Goal: Check status: Check status

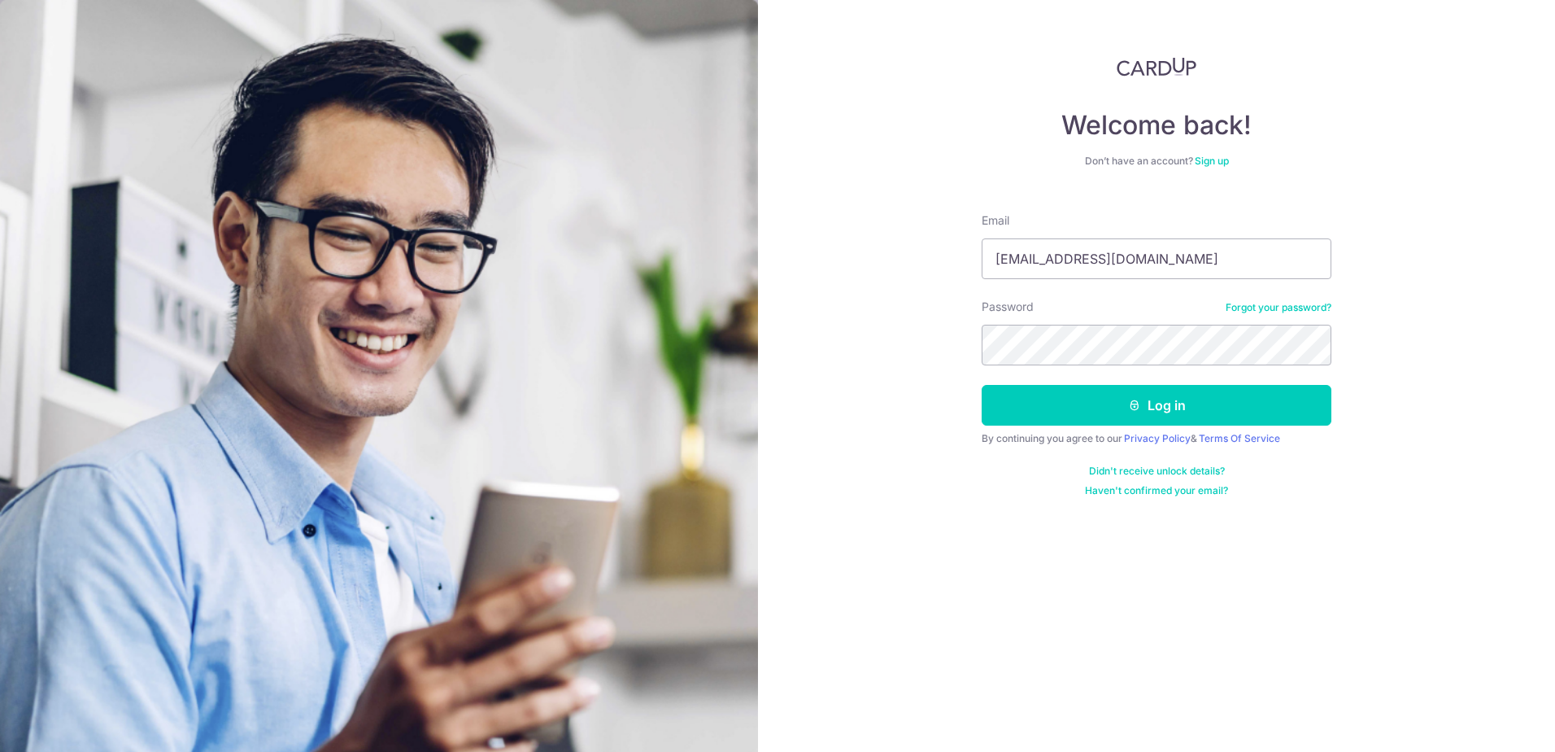
type input "[EMAIL_ADDRESS][DOMAIN_NAME]"
click at [1166, 400] on button "Log in" at bounding box center [1157, 405] width 350 height 41
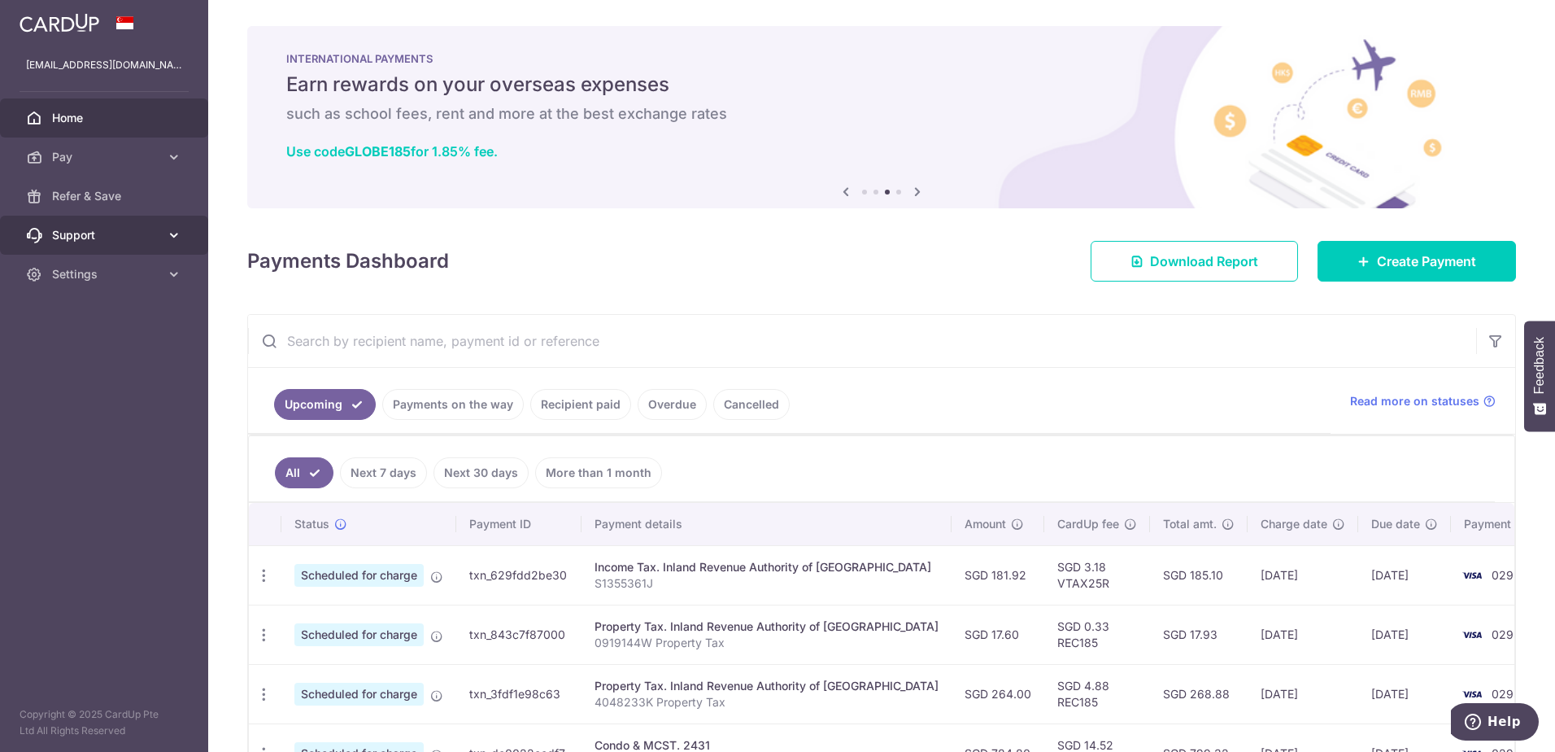
click at [170, 231] on icon at bounding box center [174, 235] width 16 height 16
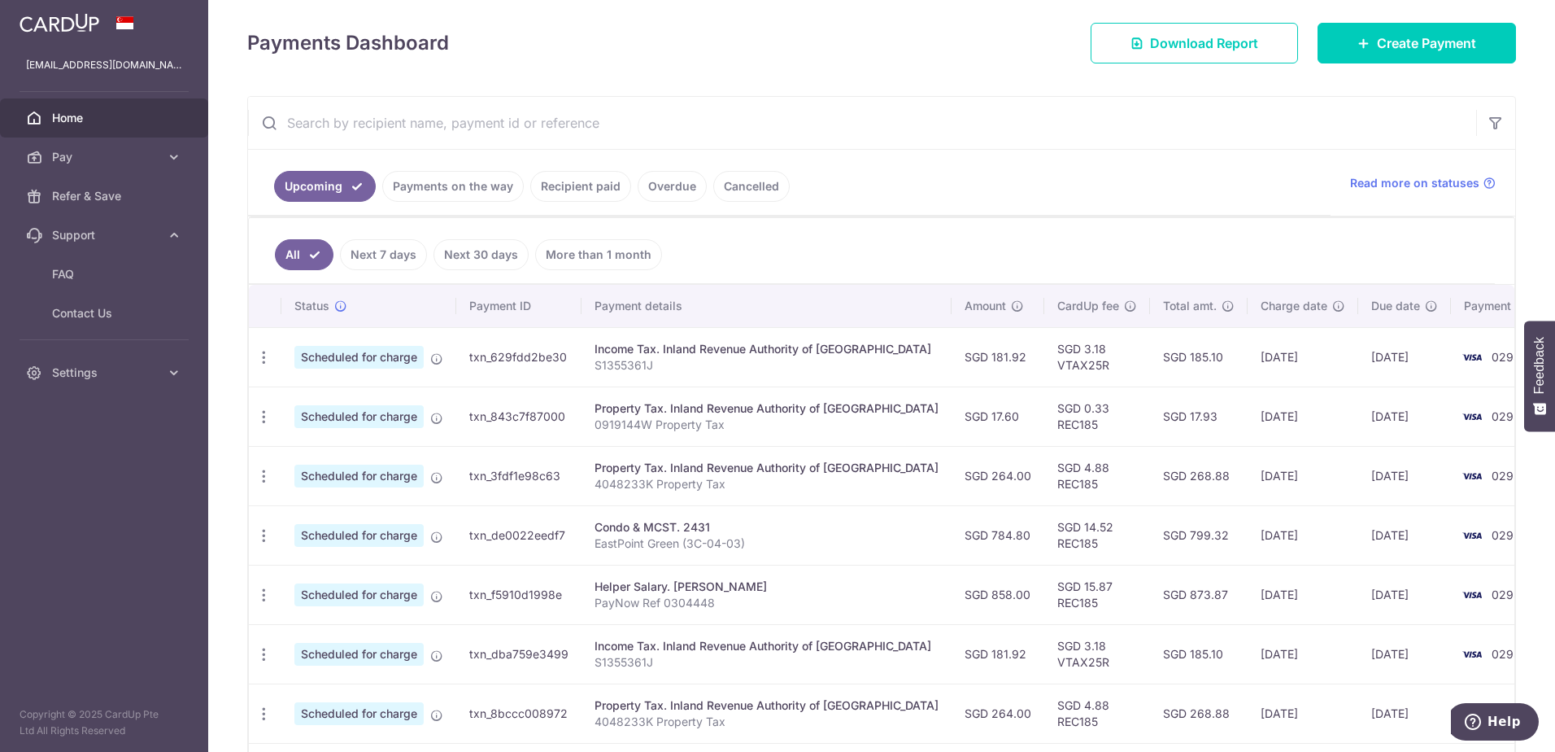
scroll to position [244, 0]
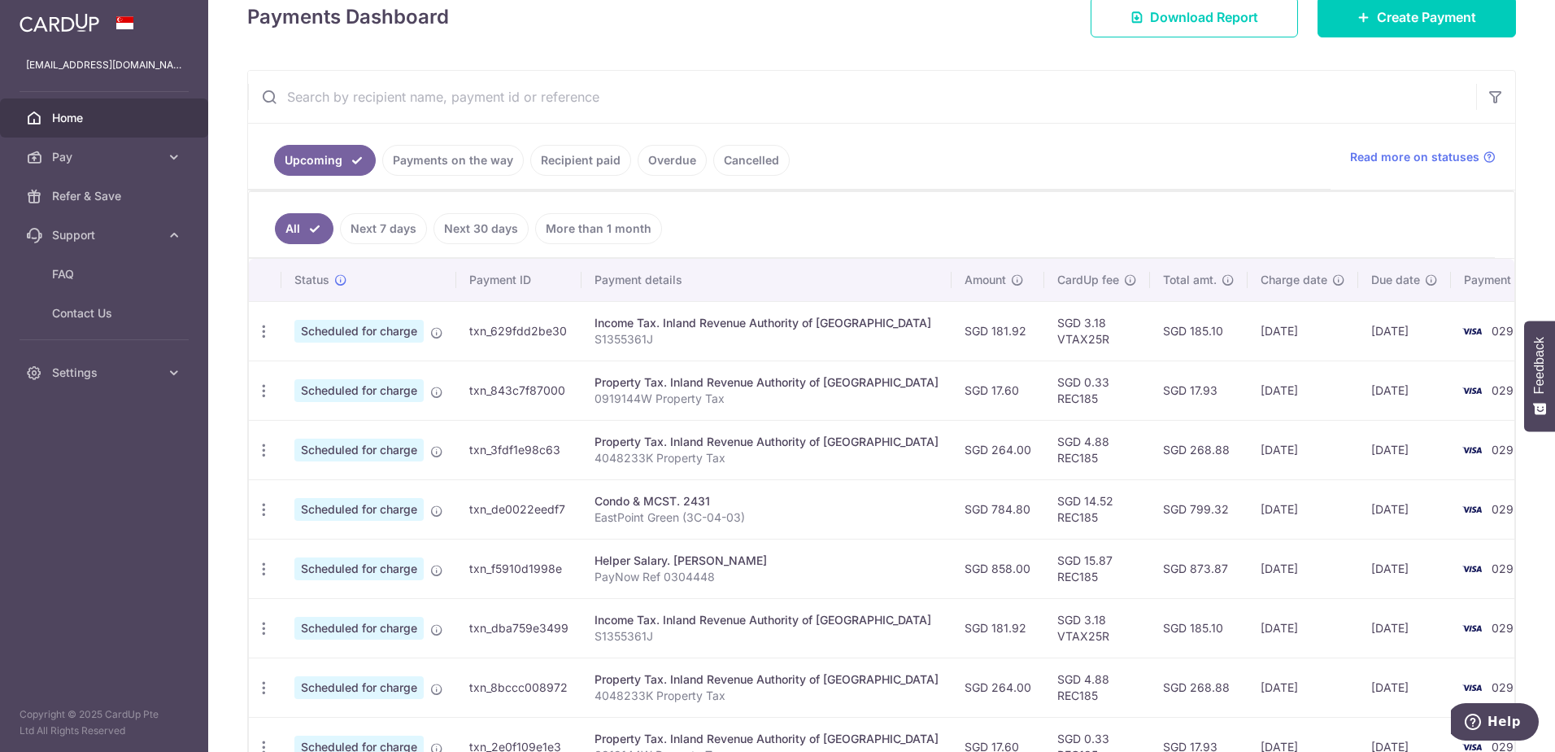
click at [381, 229] on link "Next 7 days" at bounding box center [383, 228] width 87 height 31
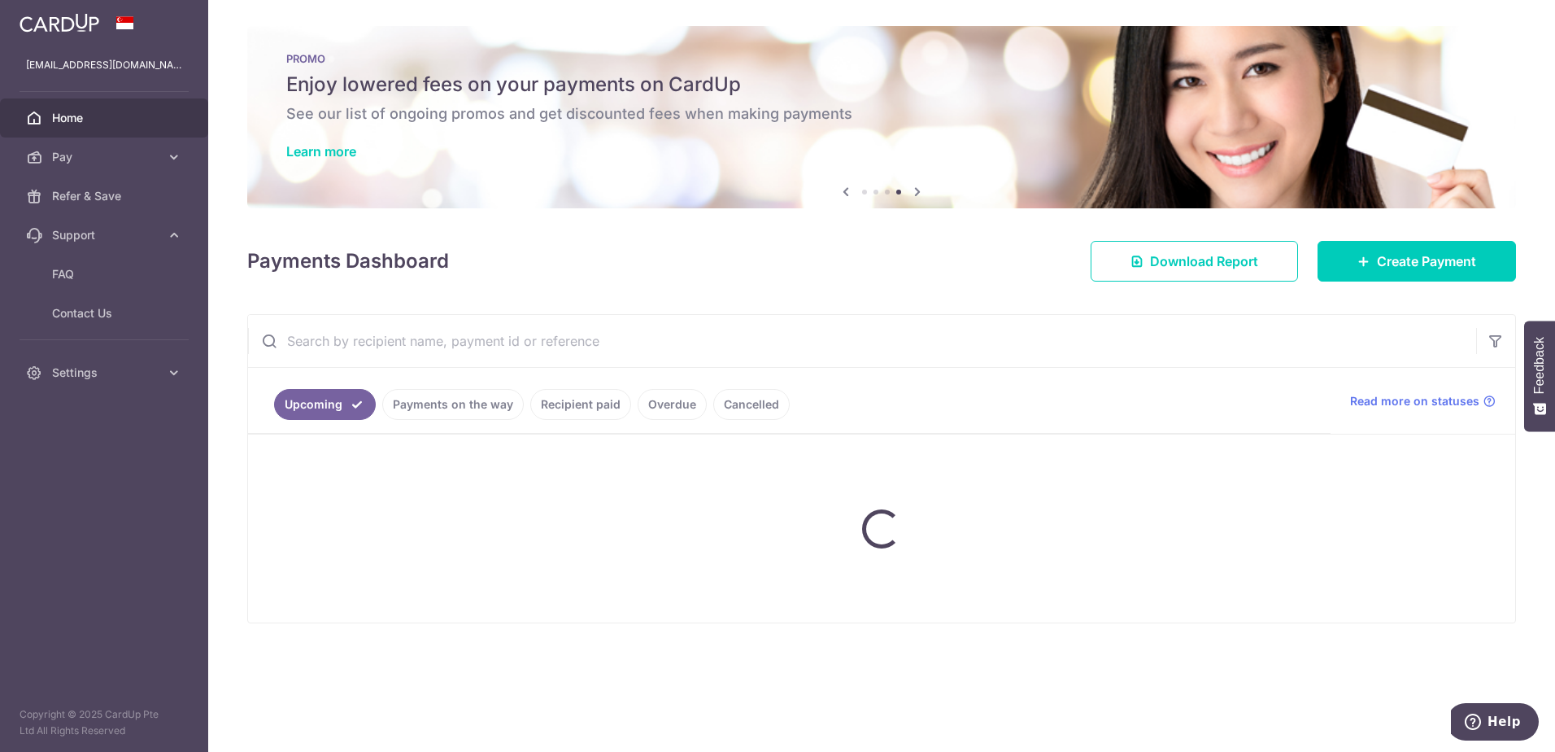
scroll to position [0, 0]
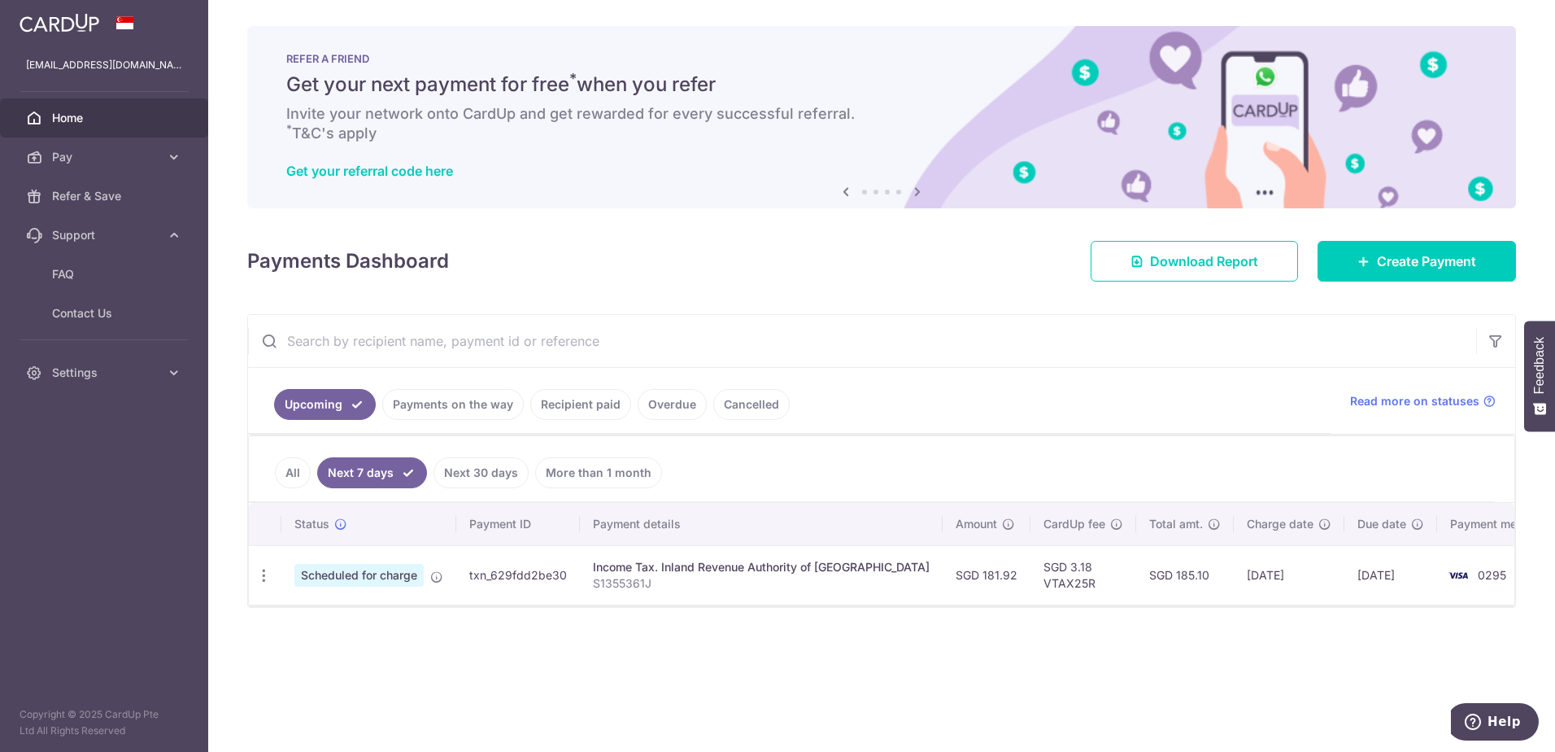
click at [460, 407] on link "Payments on the way" at bounding box center [453, 404] width 142 height 31
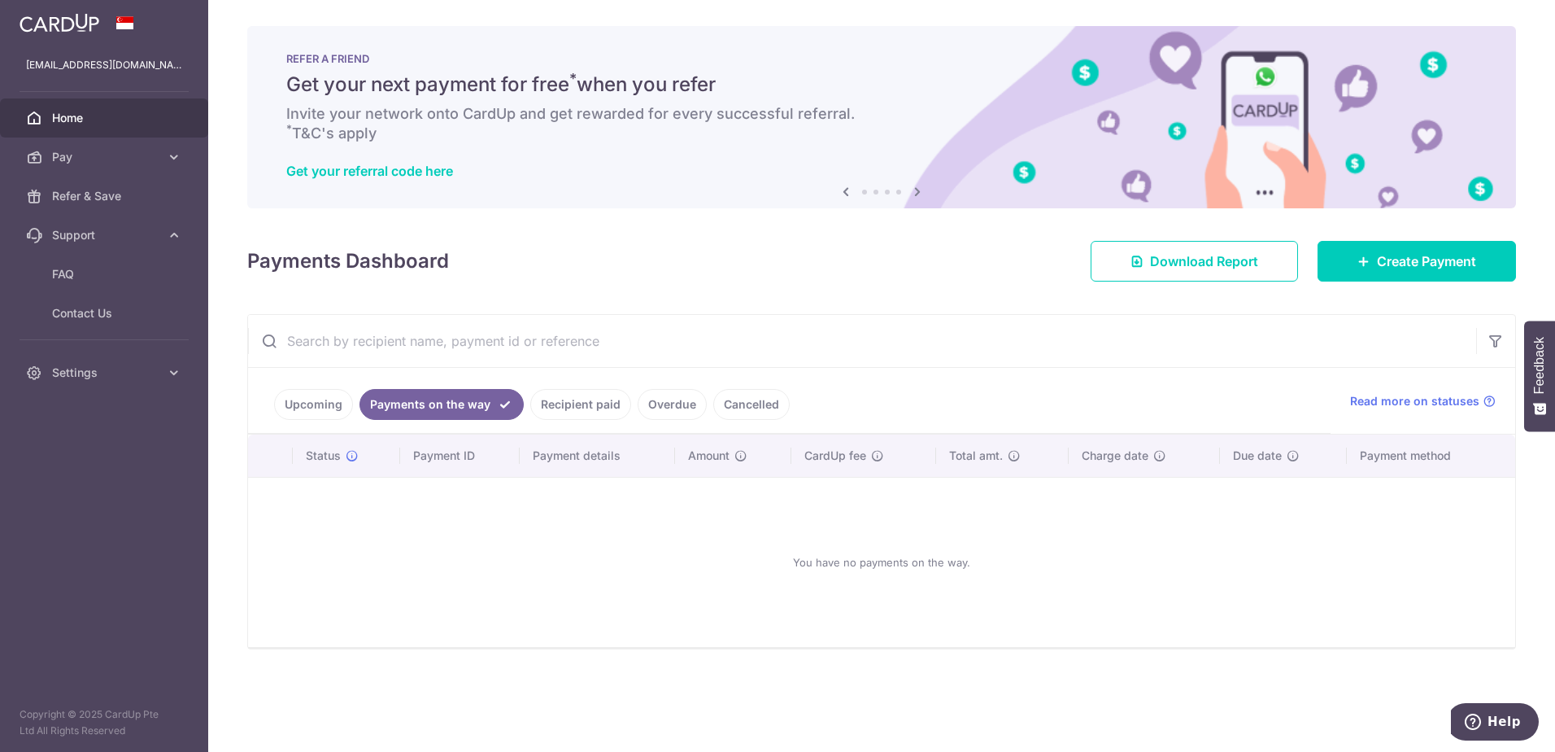
click at [545, 405] on link "Recipient paid" at bounding box center [580, 404] width 101 height 31
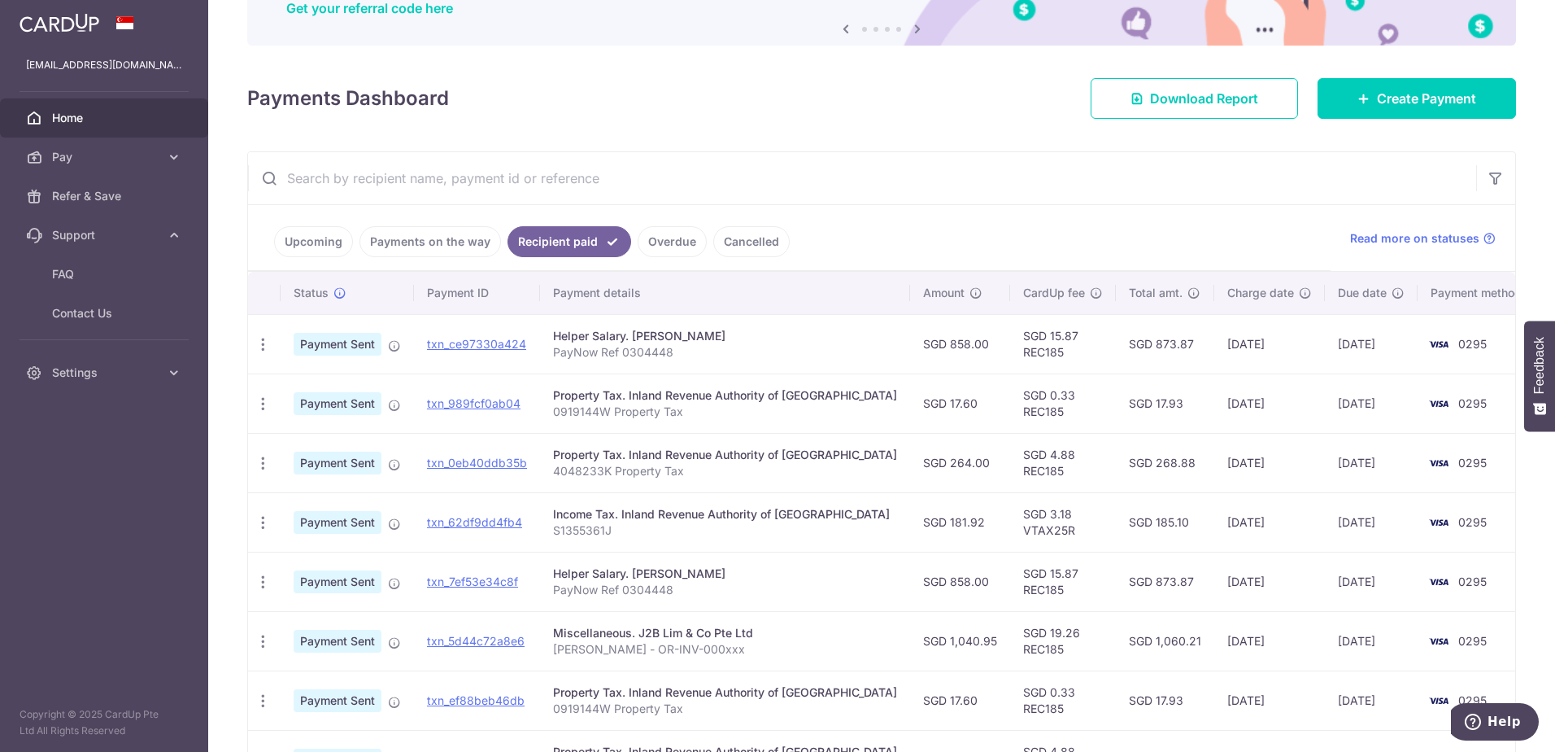
scroll to position [244, 0]
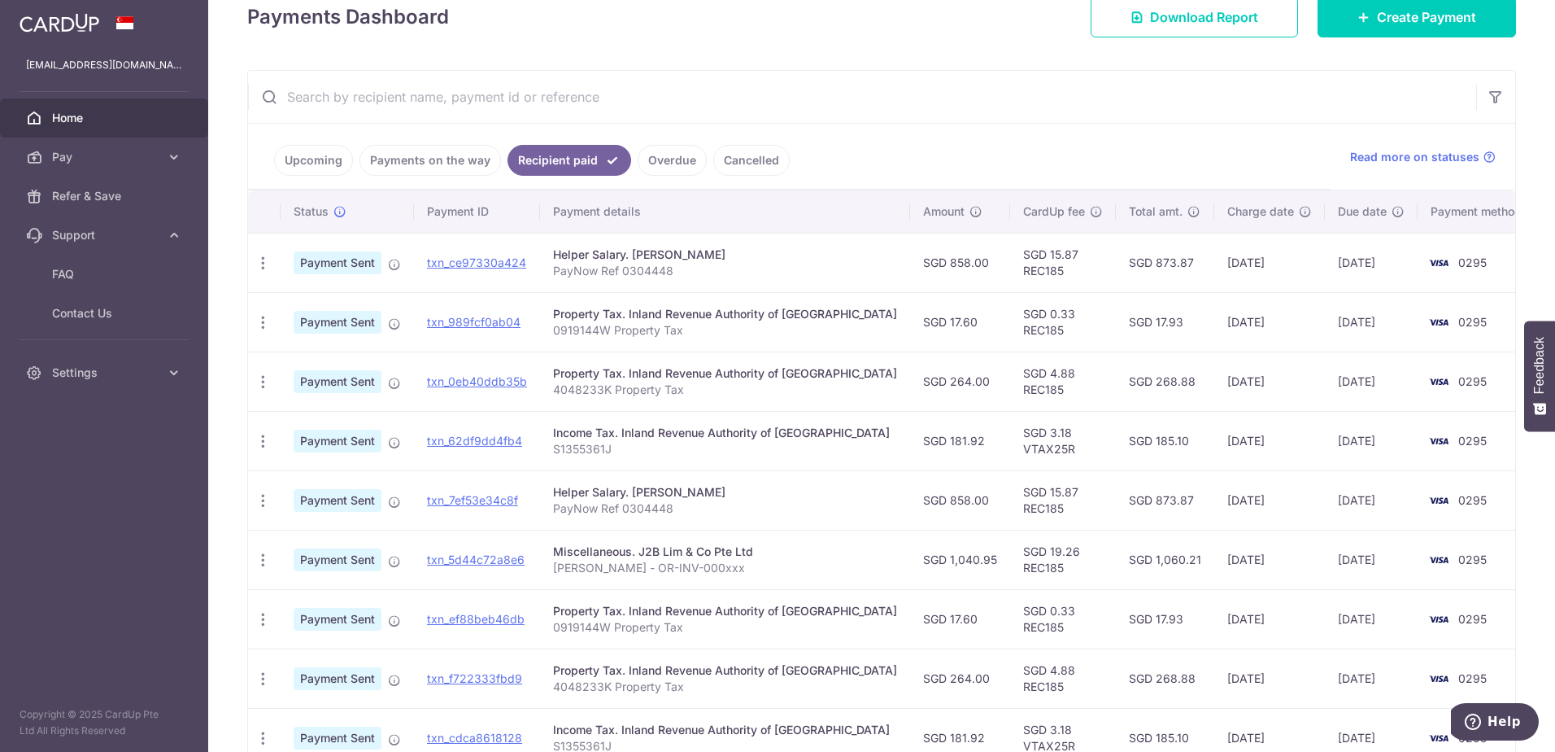
click at [644, 164] on link "Overdue" at bounding box center [672, 160] width 69 height 31
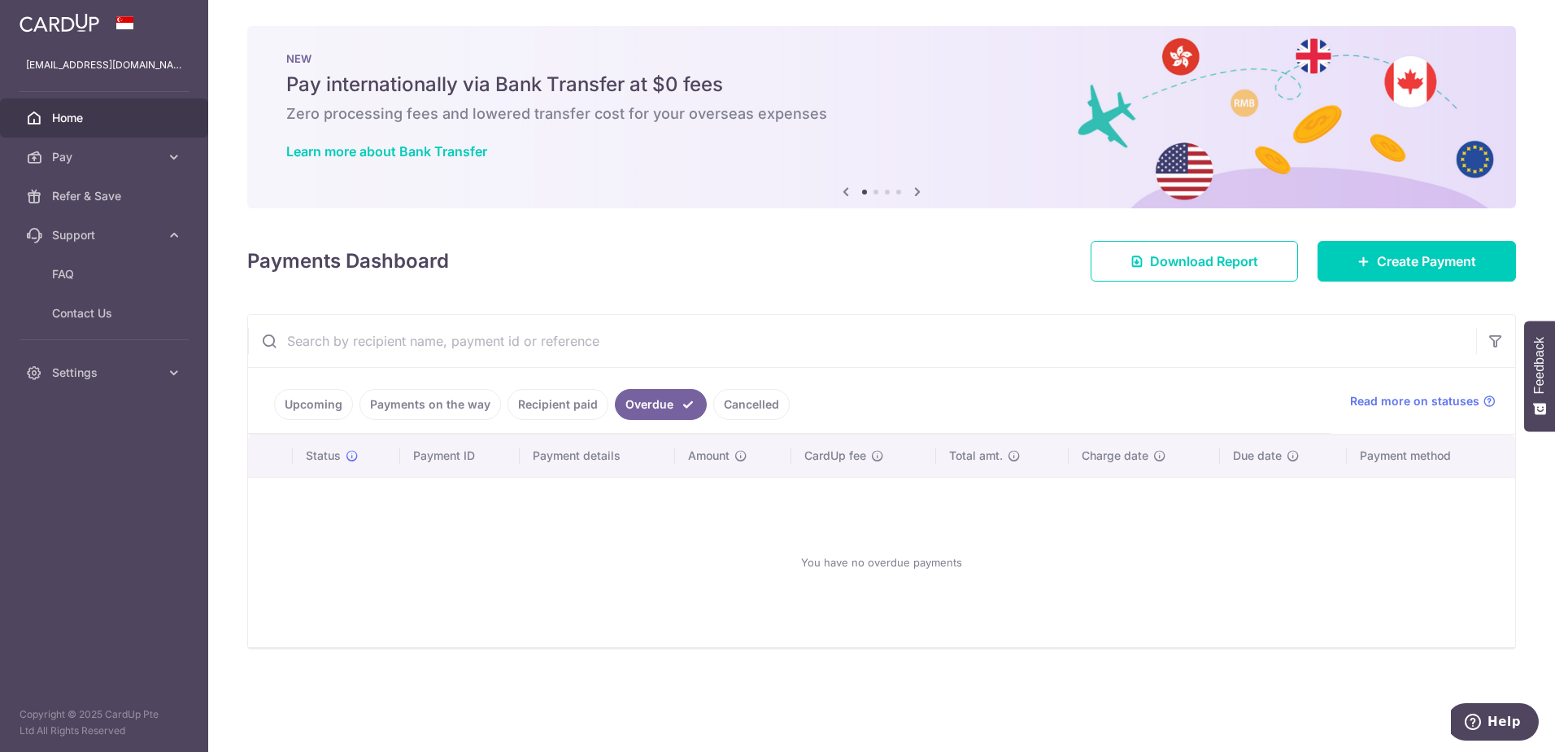
click at [747, 403] on link "Cancelled" at bounding box center [751, 404] width 76 height 31
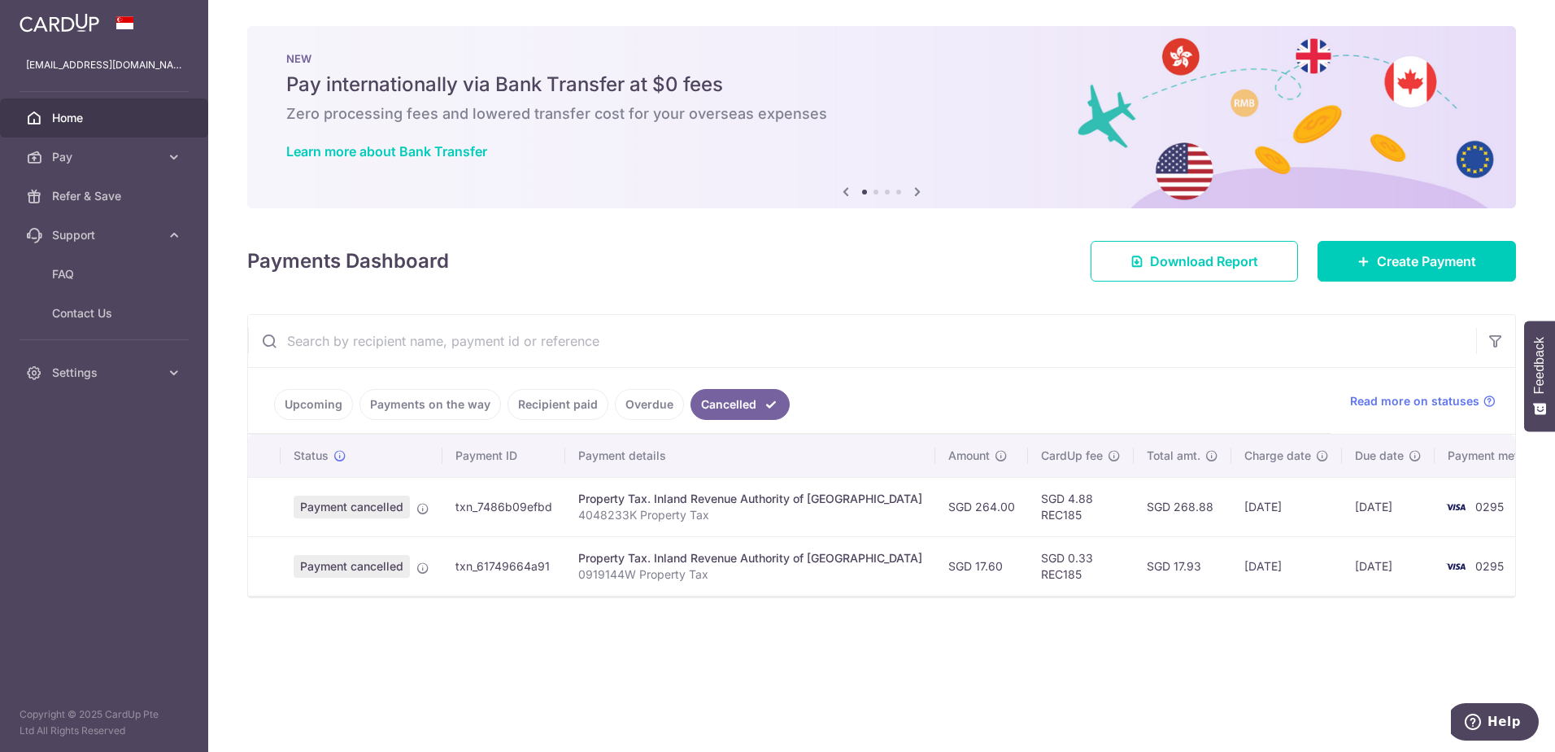
click at [423, 407] on link "Payments on the way" at bounding box center [431, 404] width 142 height 31
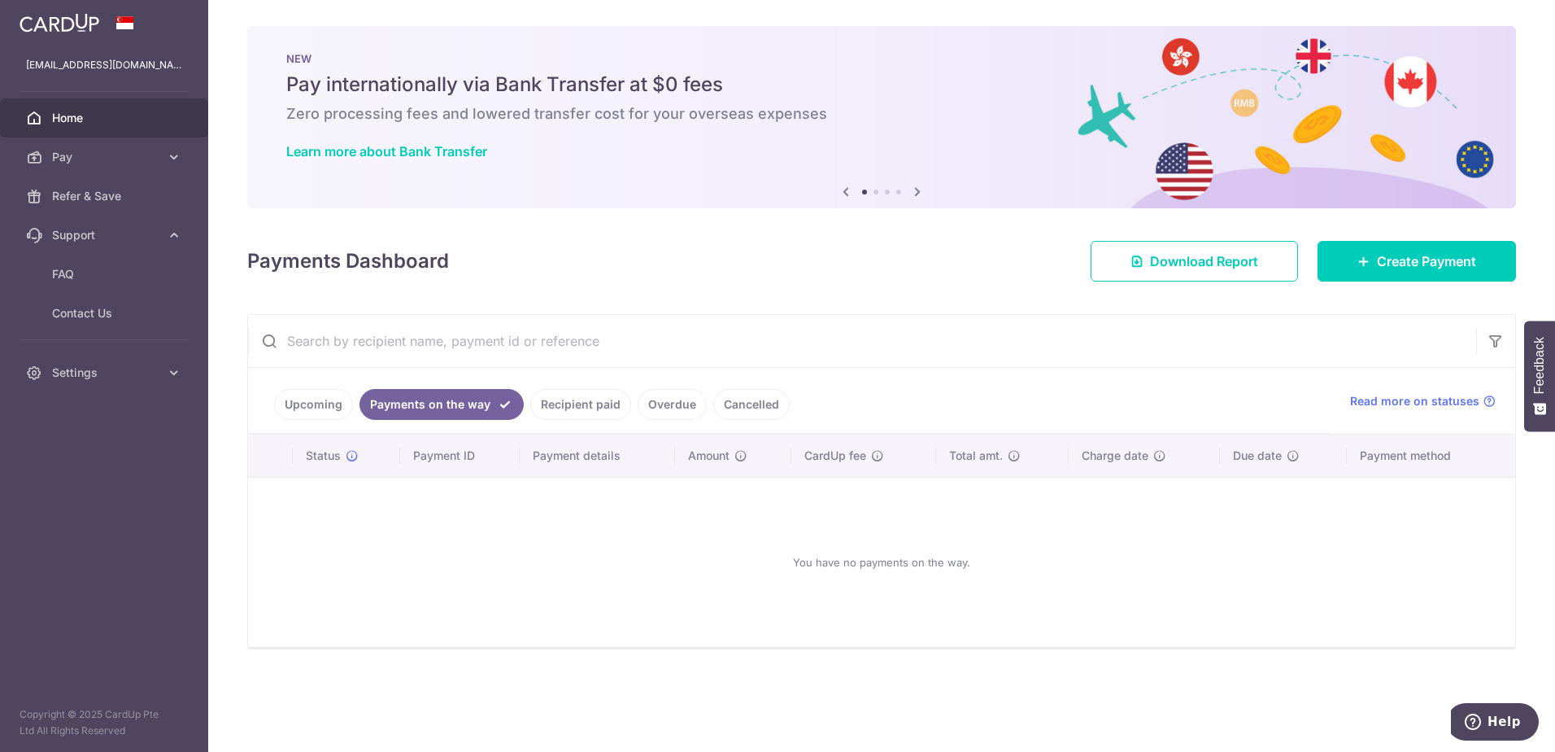
click at [316, 405] on link "Upcoming" at bounding box center [313, 404] width 79 height 31
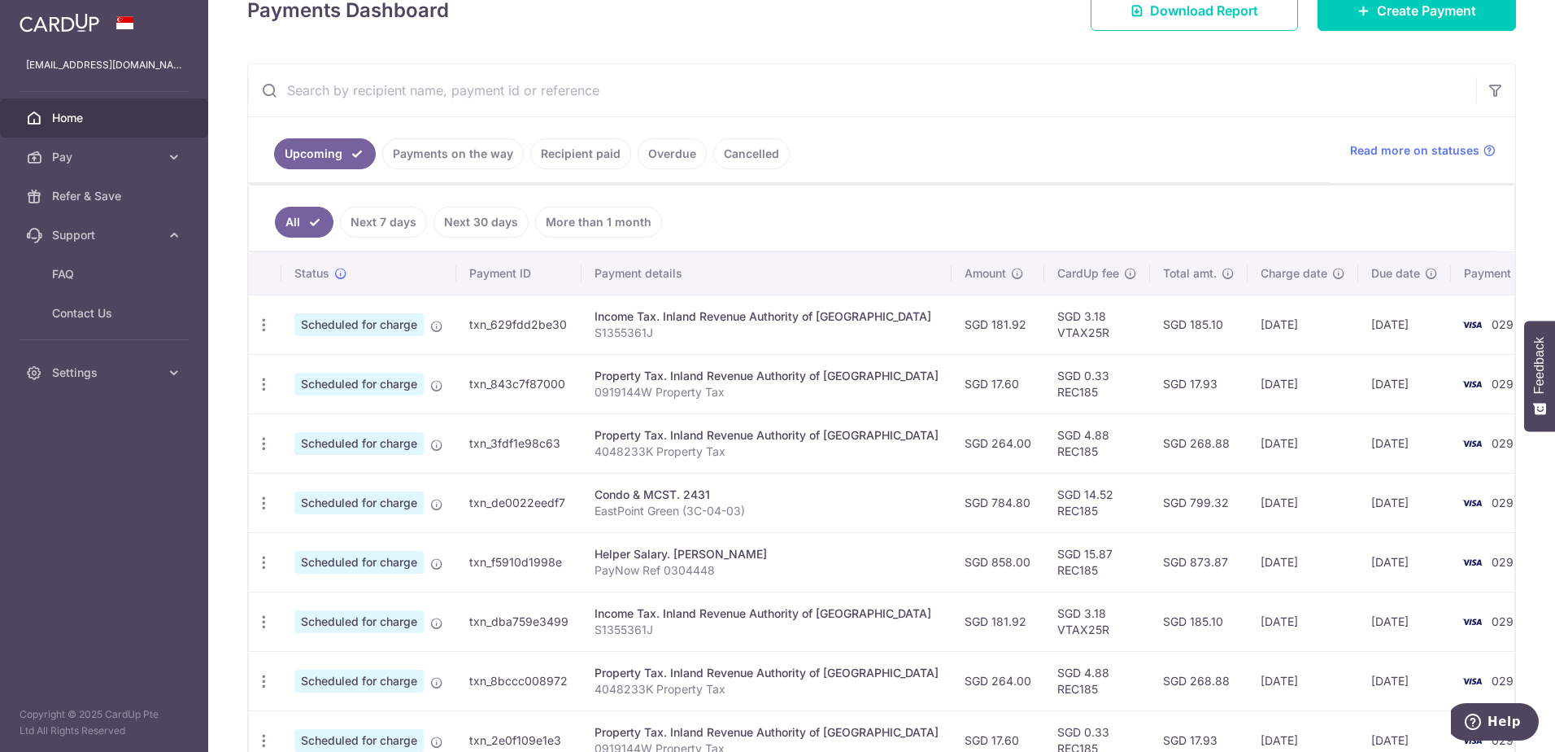
scroll to position [181, 0]
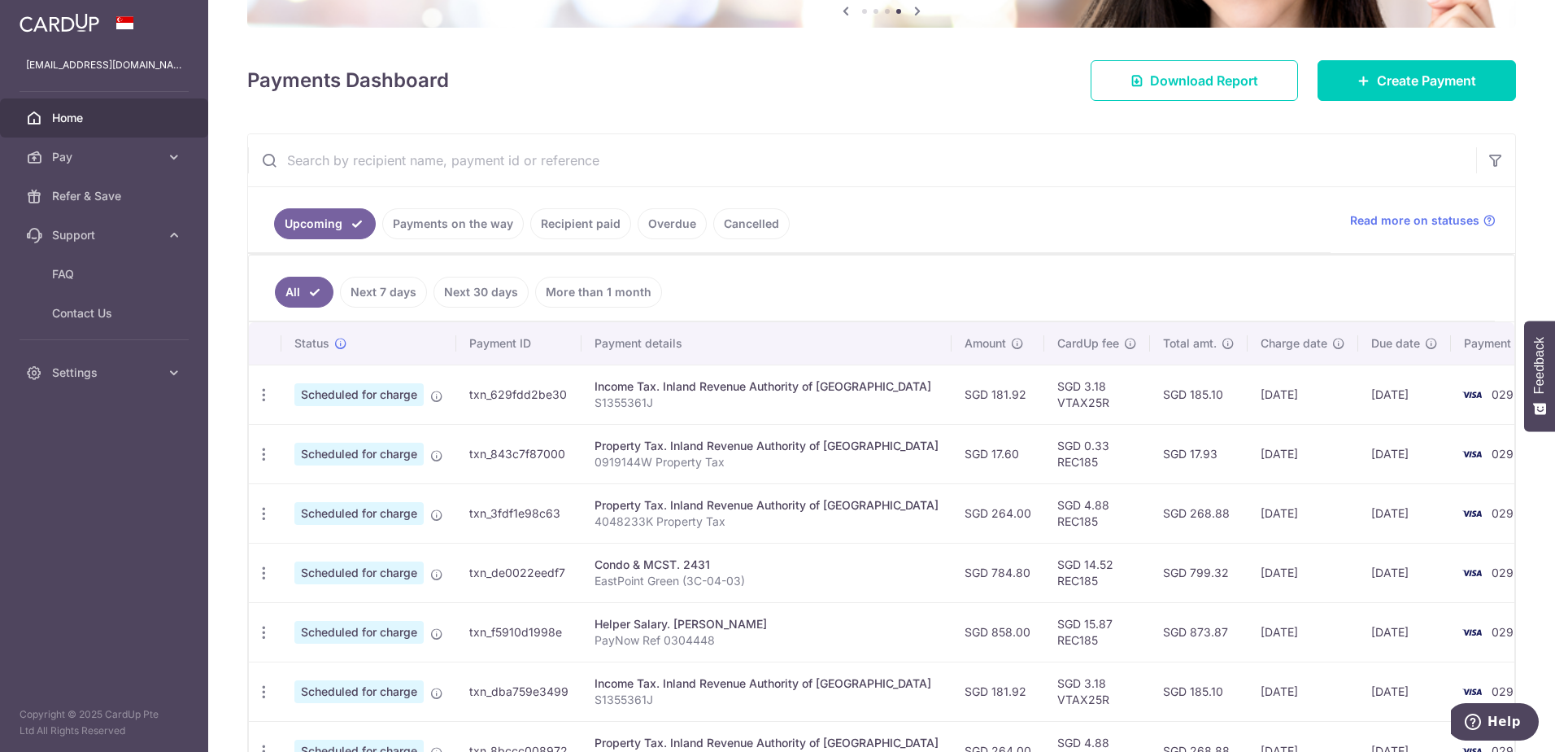
click at [438, 220] on link "Payments on the way" at bounding box center [453, 223] width 142 height 31
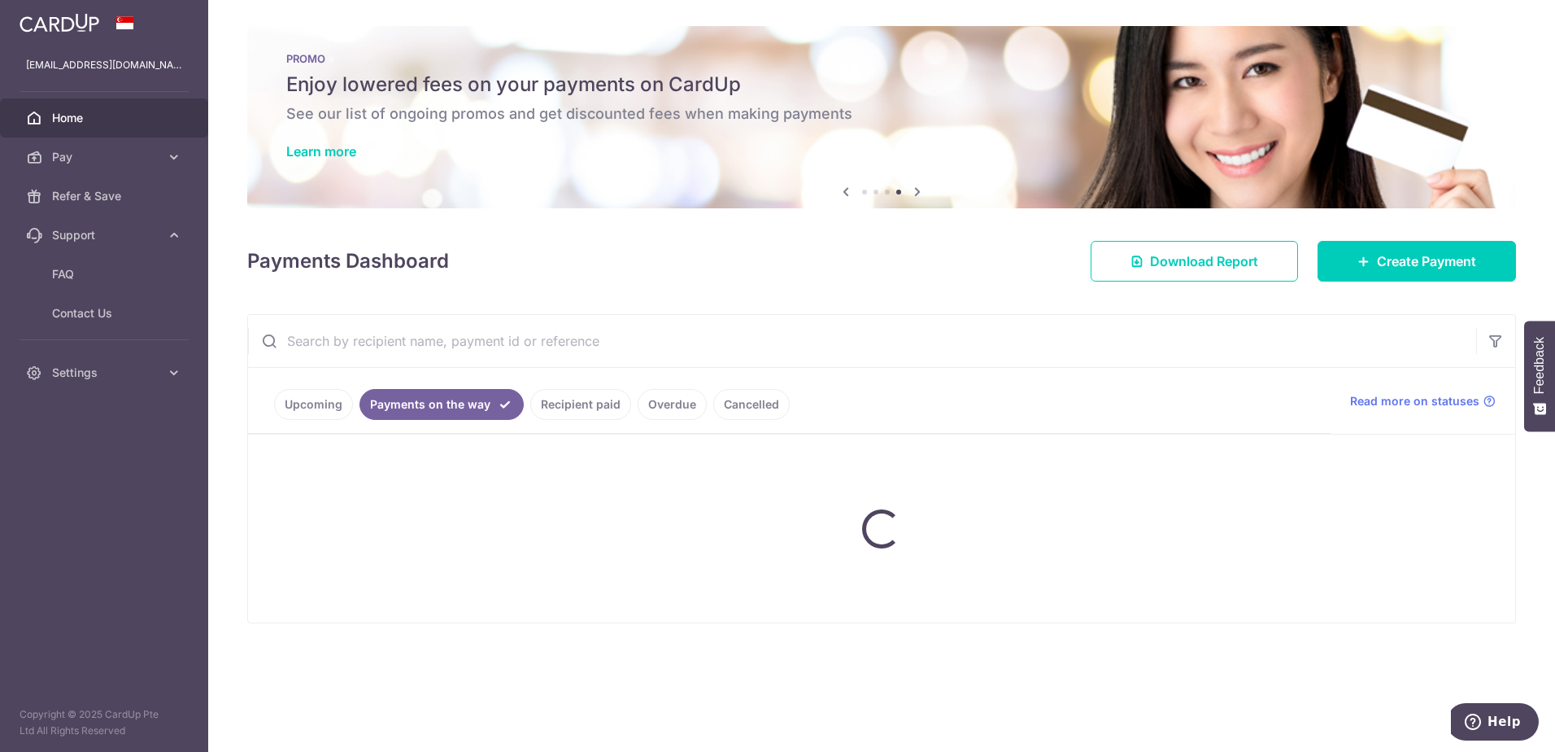
scroll to position [0, 0]
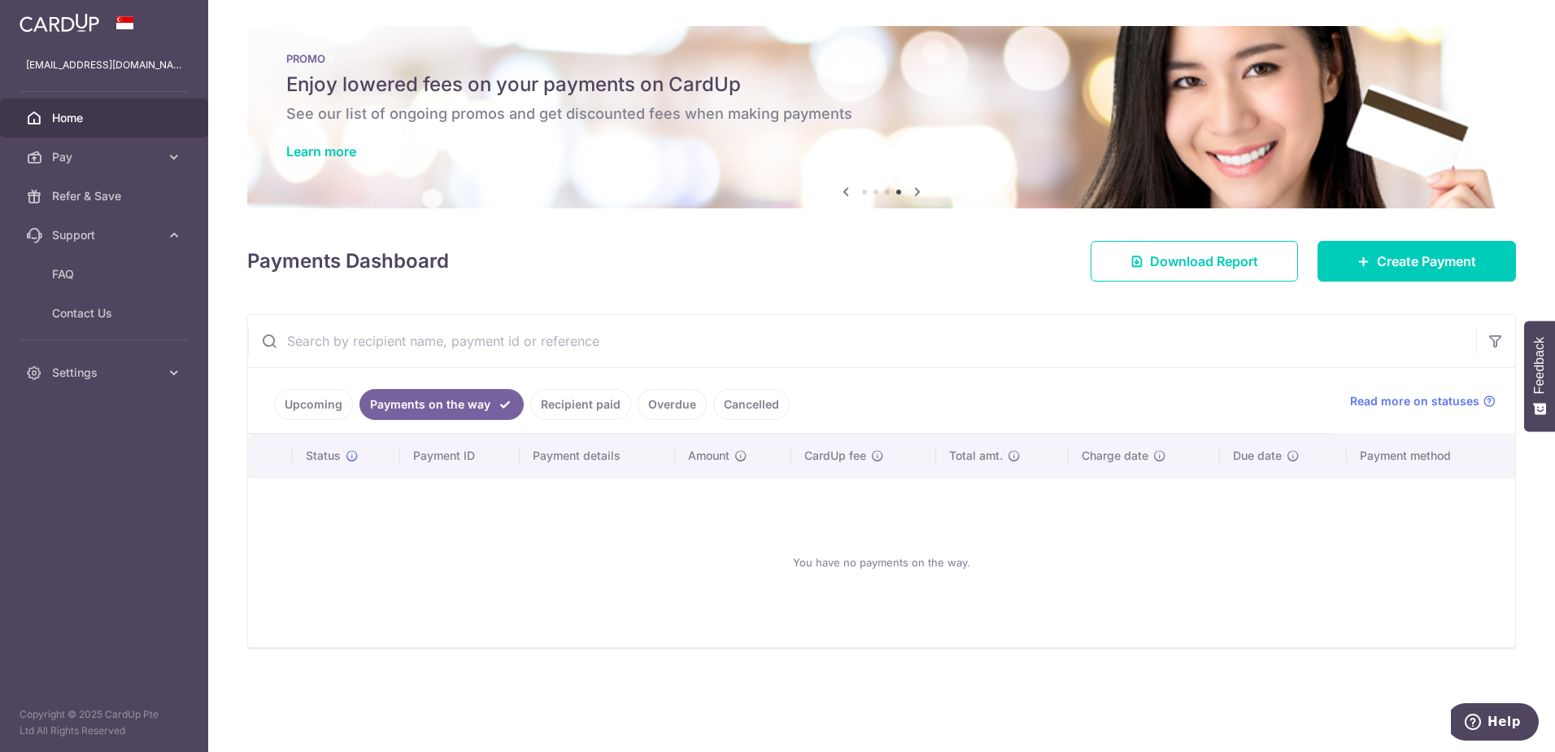
click at [588, 408] on link "Recipient paid" at bounding box center [580, 404] width 101 height 31
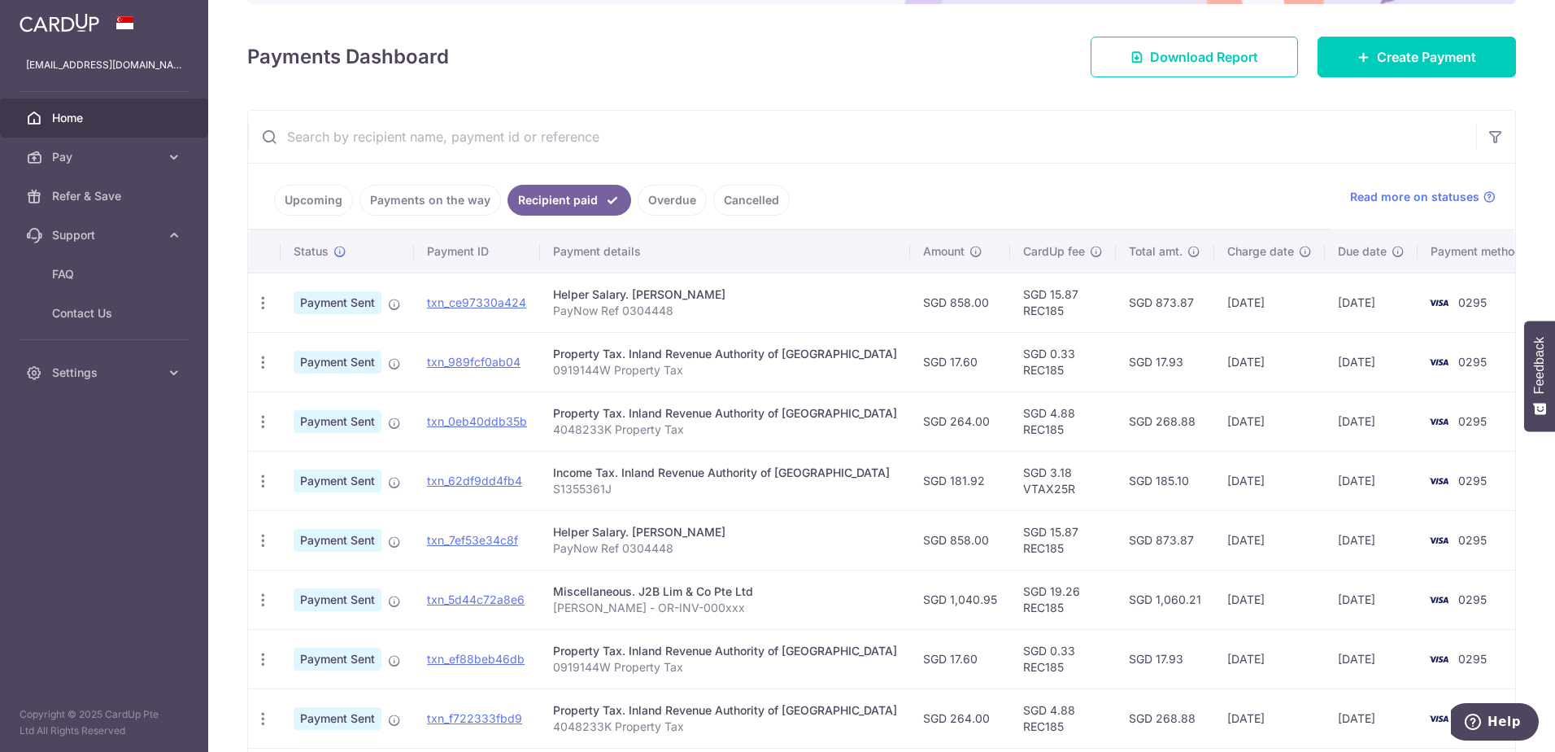
scroll to position [244, 0]
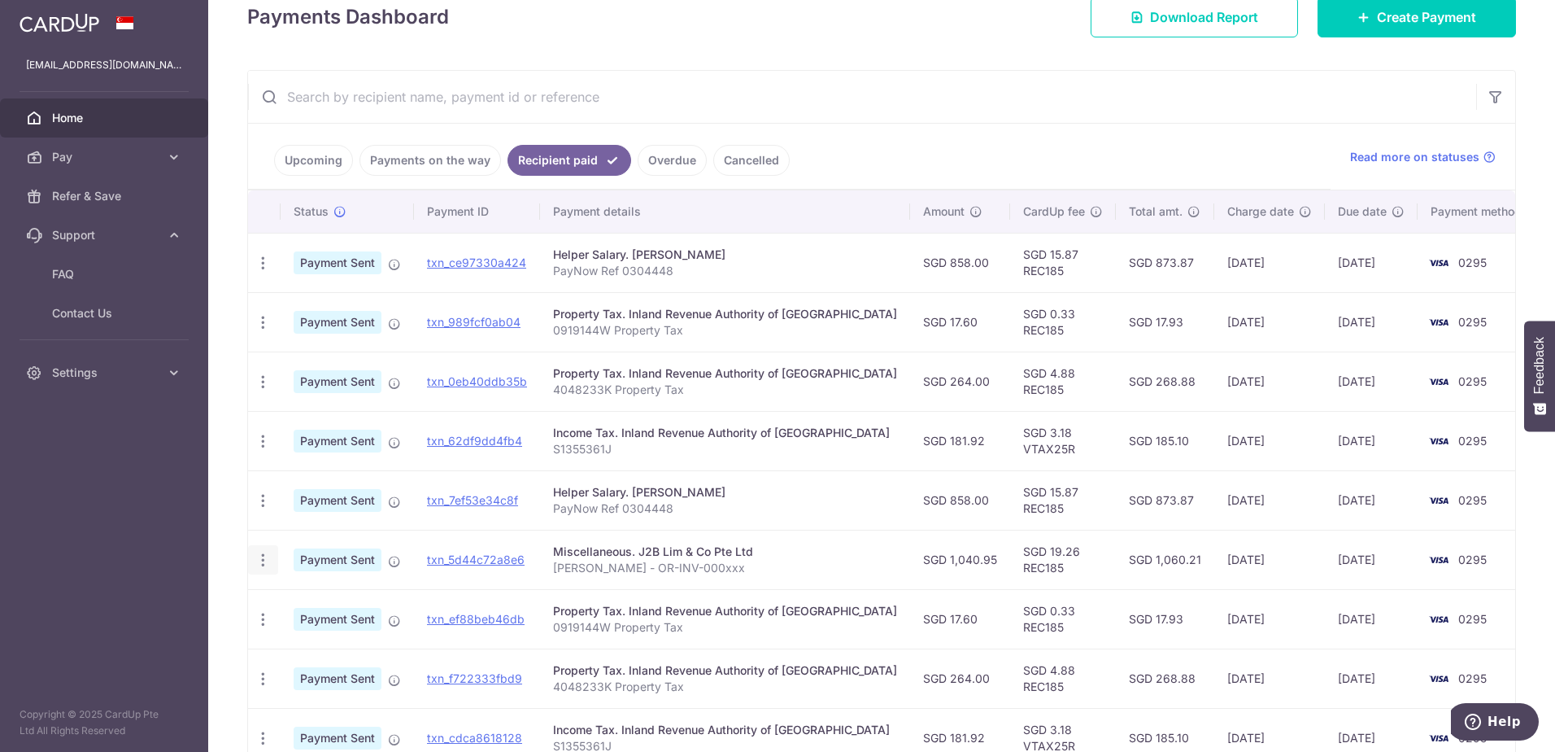
click at [263, 560] on icon "button" at bounding box center [263, 560] width 17 height 17
click at [264, 560] on icon "button" at bounding box center [263, 560] width 17 height 17
click at [393, 561] on icon at bounding box center [394, 561] width 13 height 13
drag, startPoint x: 495, startPoint y: 565, endPoint x: 932, endPoint y: 55, distance: 670.9
click at [495, 565] on link "txn_5d44c72a8e6" at bounding box center [476, 559] width 98 height 14
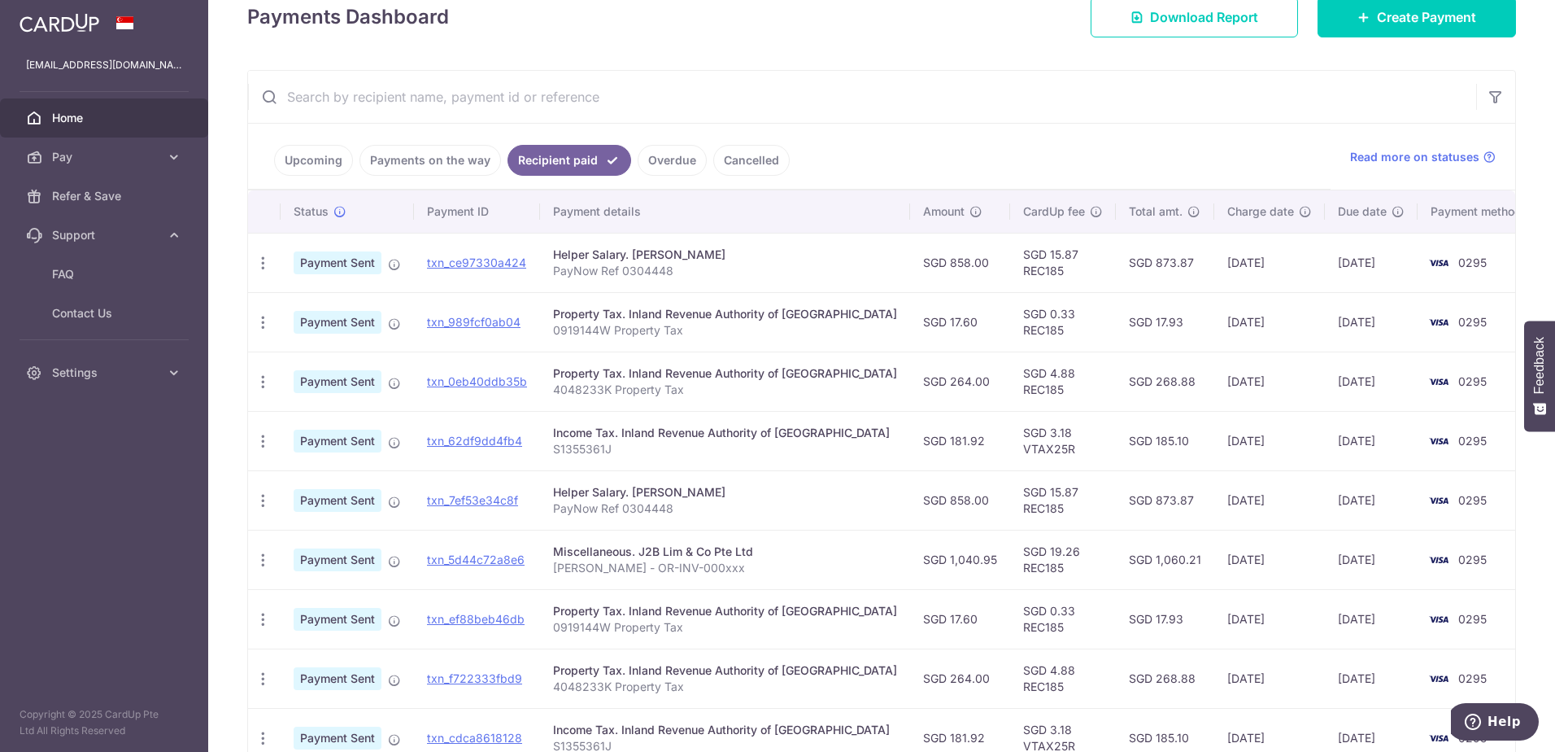
click at [420, 159] on link "Payments on the way" at bounding box center [431, 160] width 142 height 31
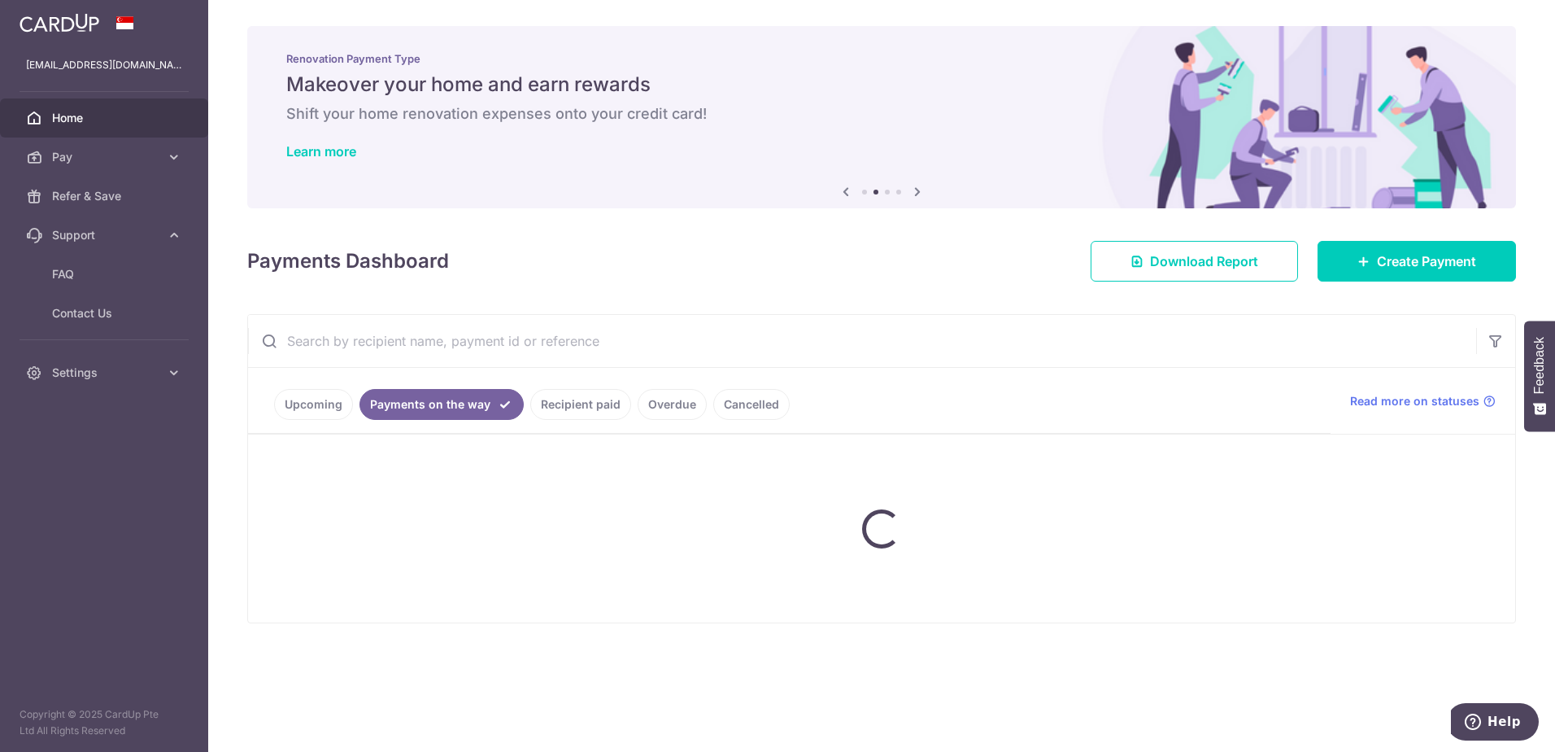
scroll to position [0, 0]
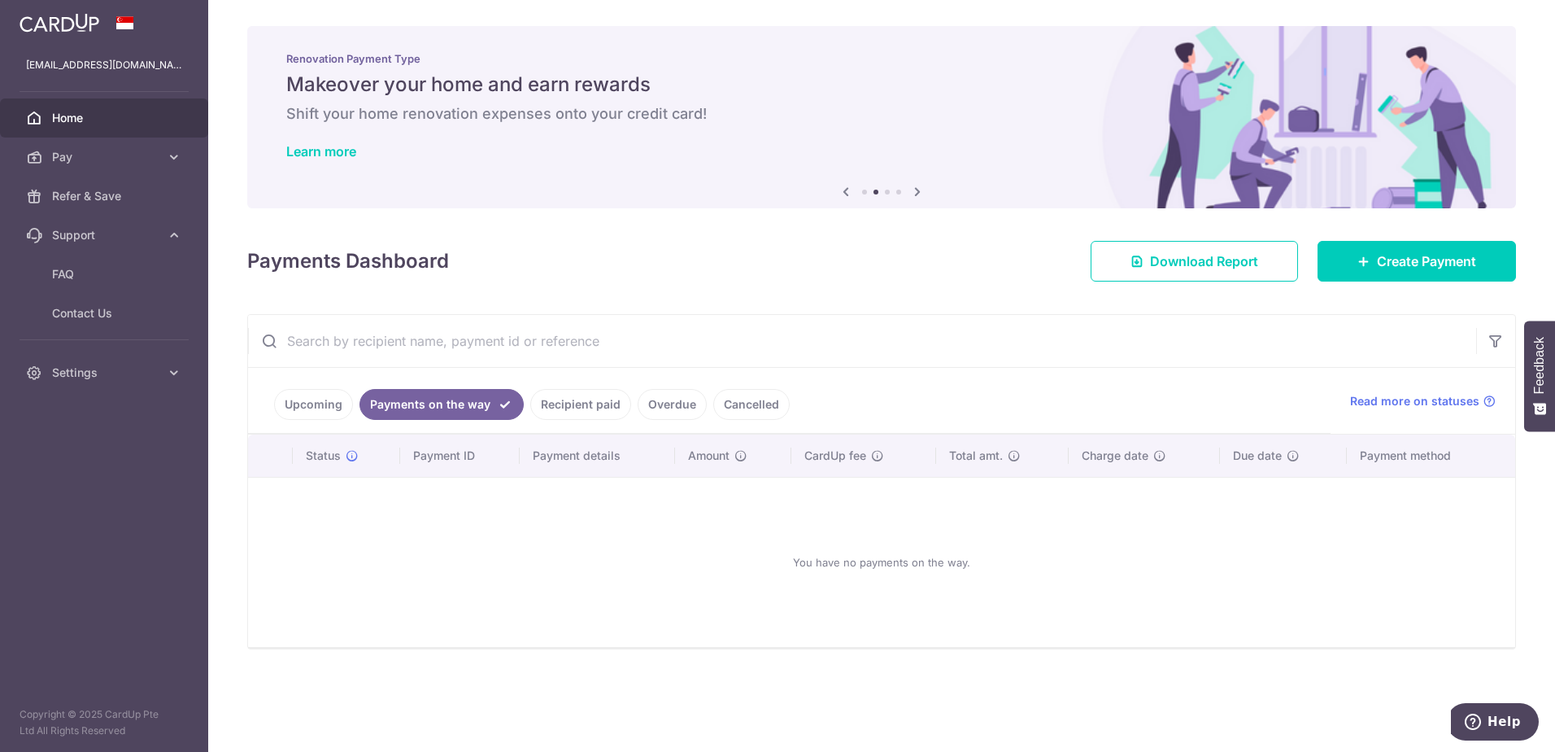
click at [303, 402] on link "Upcoming" at bounding box center [313, 404] width 79 height 31
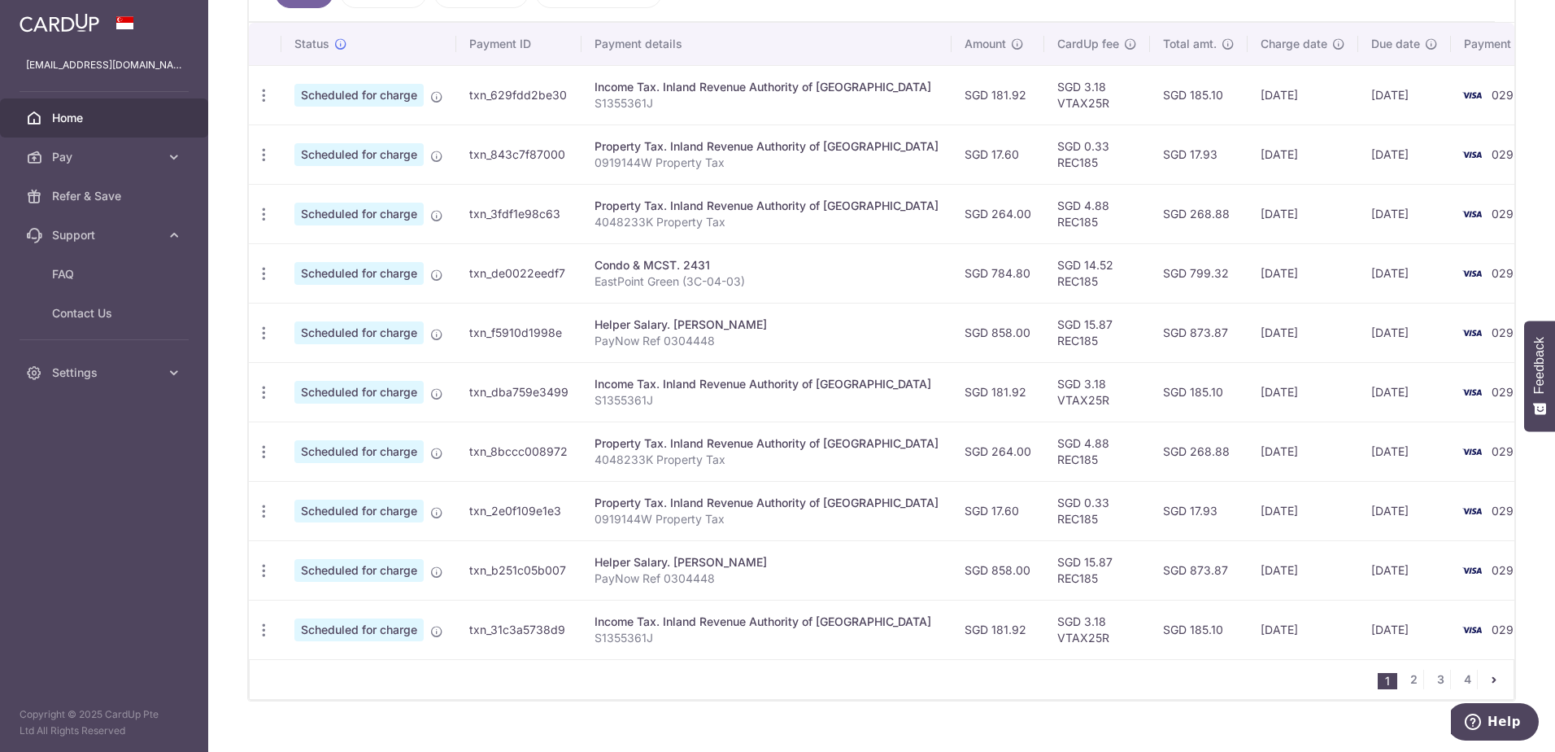
scroll to position [488, 0]
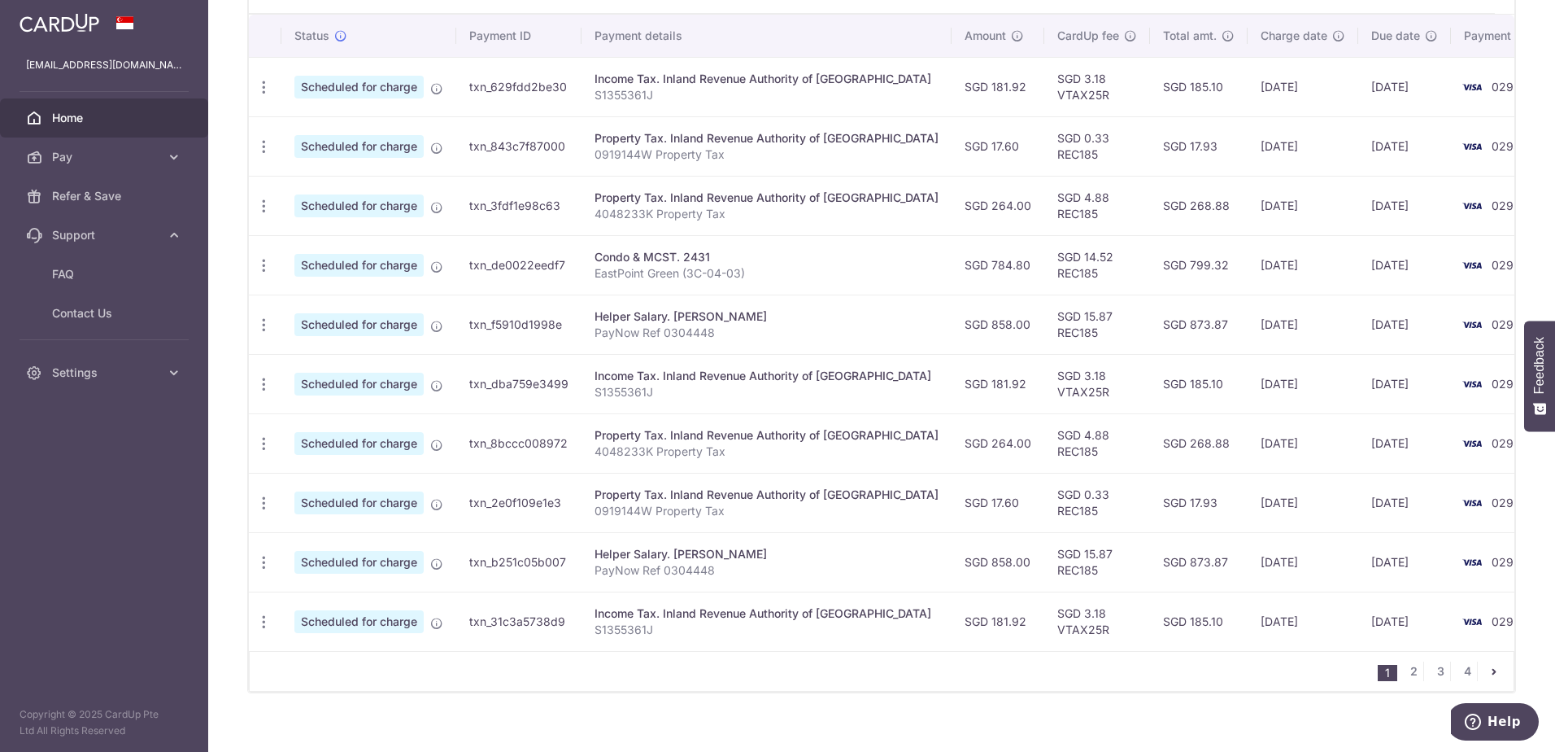
click at [1488, 672] on icon "pager" at bounding box center [1494, 671] width 13 height 13
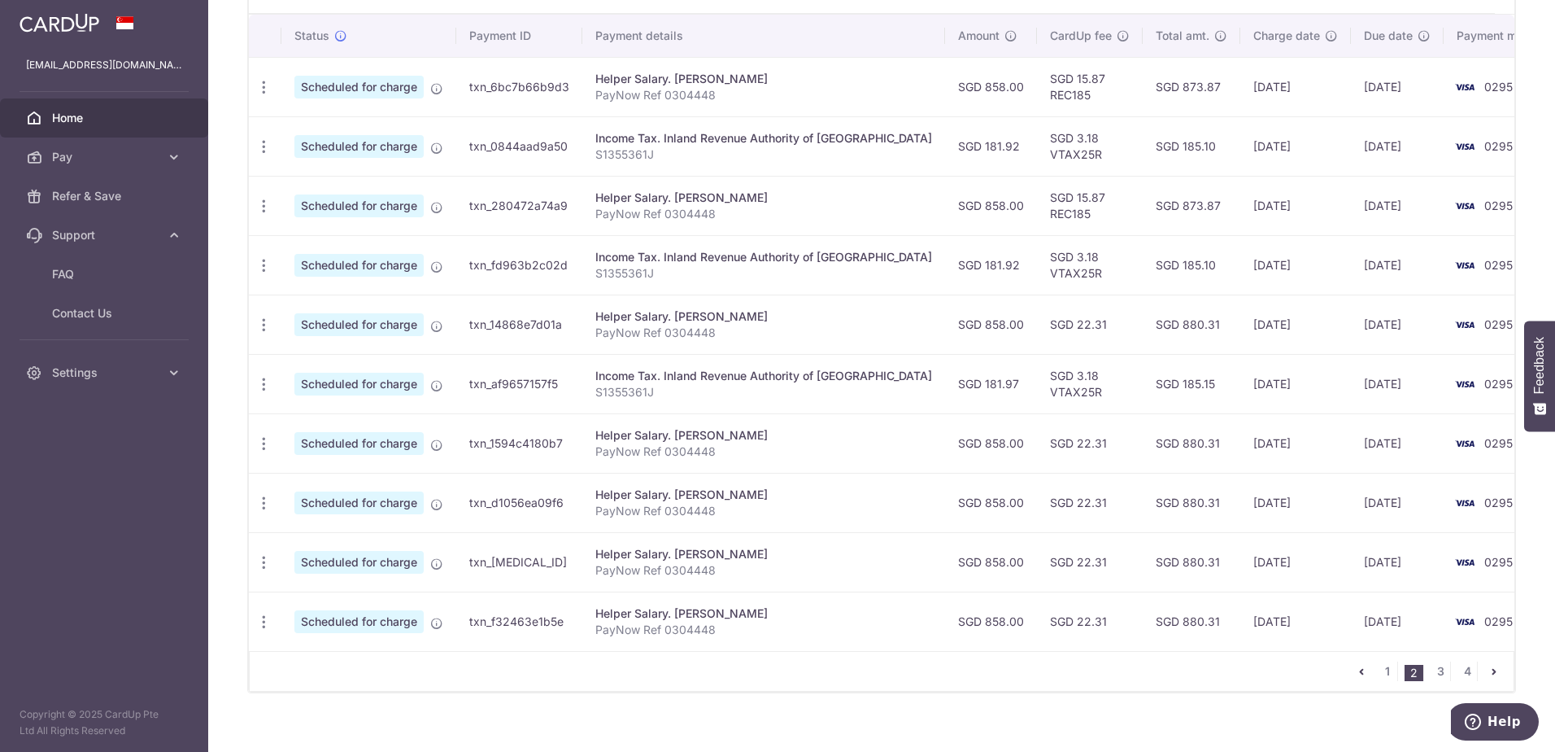
click at [1488, 673] on icon "pager" at bounding box center [1494, 671] width 13 height 13
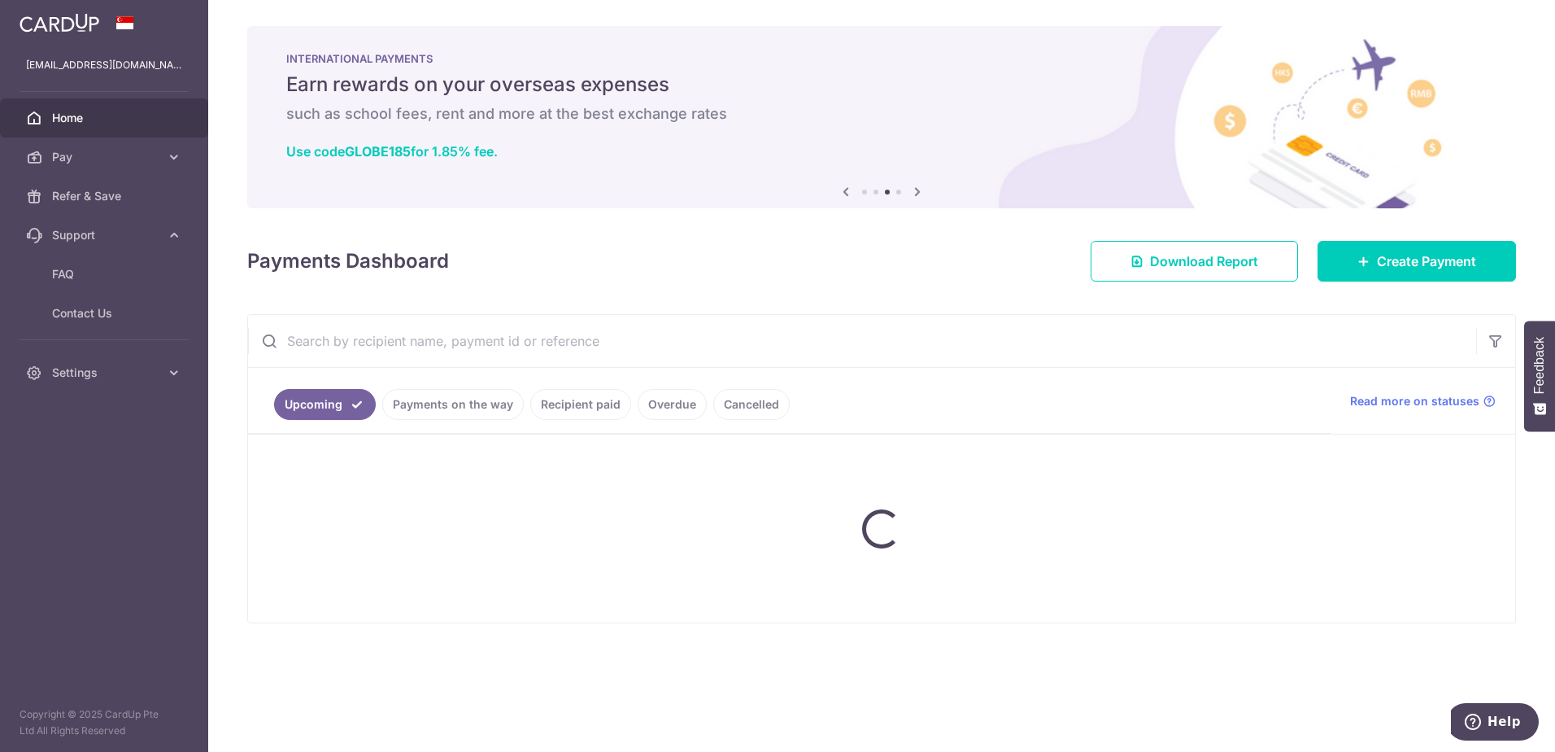
scroll to position [0, 0]
